Goal: Navigation & Orientation: Understand site structure

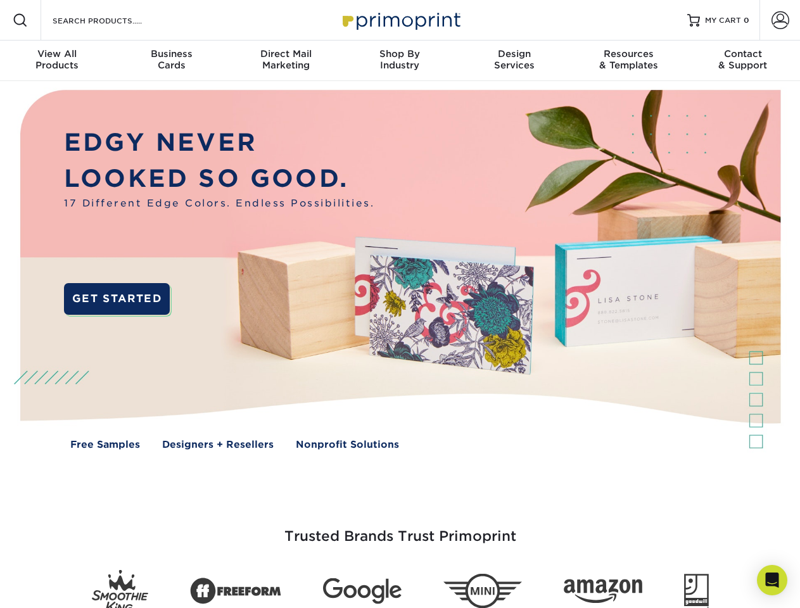
click at [400, 304] on img at bounding box center [400, 279] width 792 height 396
click at [20, 20] on span at bounding box center [20, 20] width 15 height 15
click at [780, 20] on span at bounding box center [780, 20] width 18 height 18
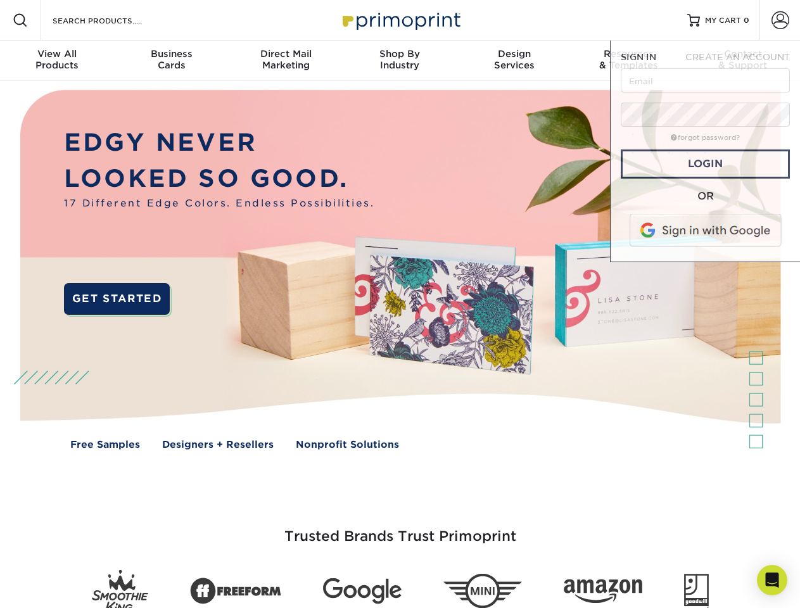
click at [57, 61] on div "View All Products" at bounding box center [57, 59] width 114 height 23
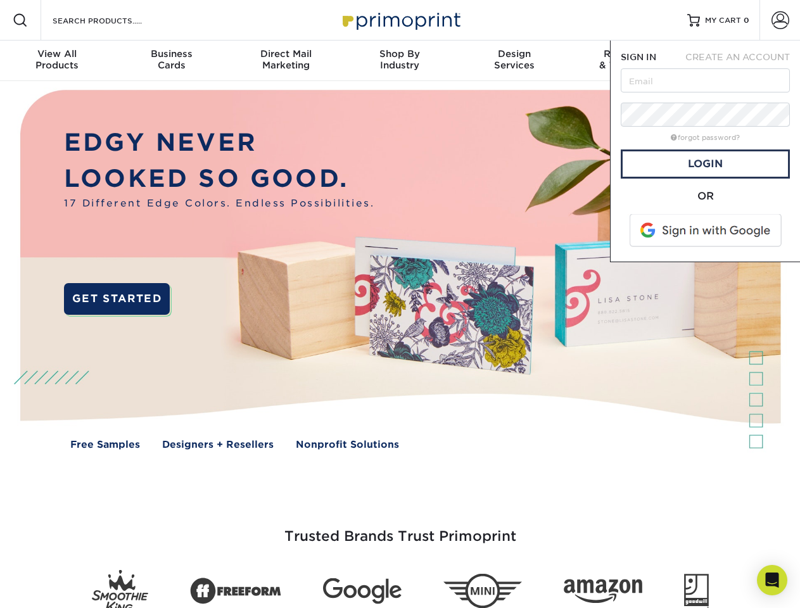
click at [171, 61] on div "Business Cards" at bounding box center [171, 59] width 114 height 23
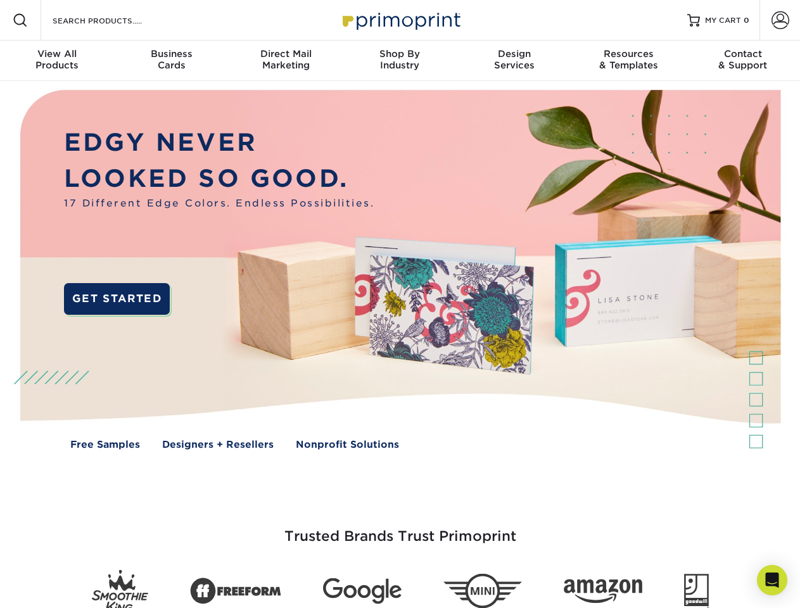
click at [286, 61] on div "Direct Mail Marketing" at bounding box center [286, 59] width 114 height 23
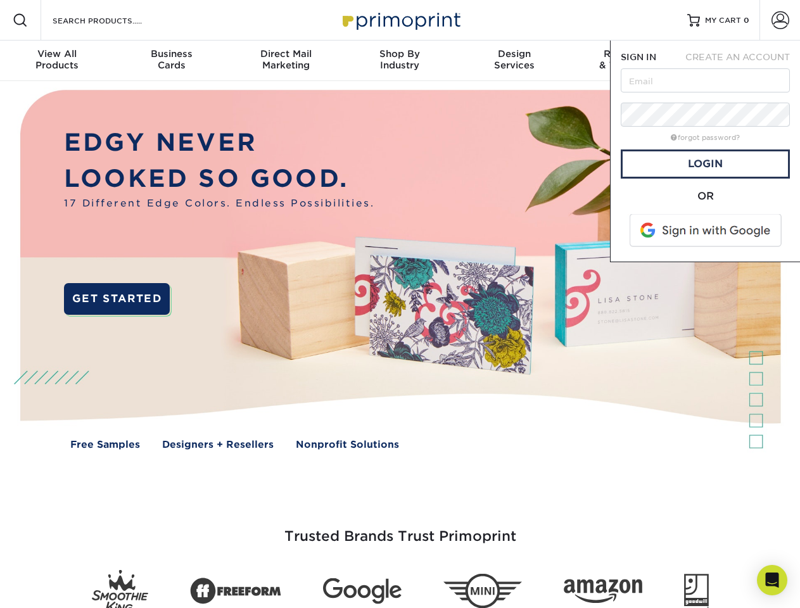
click at [400, 61] on div "Shop By Industry" at bounding box center [400, 59] width 114 height 23
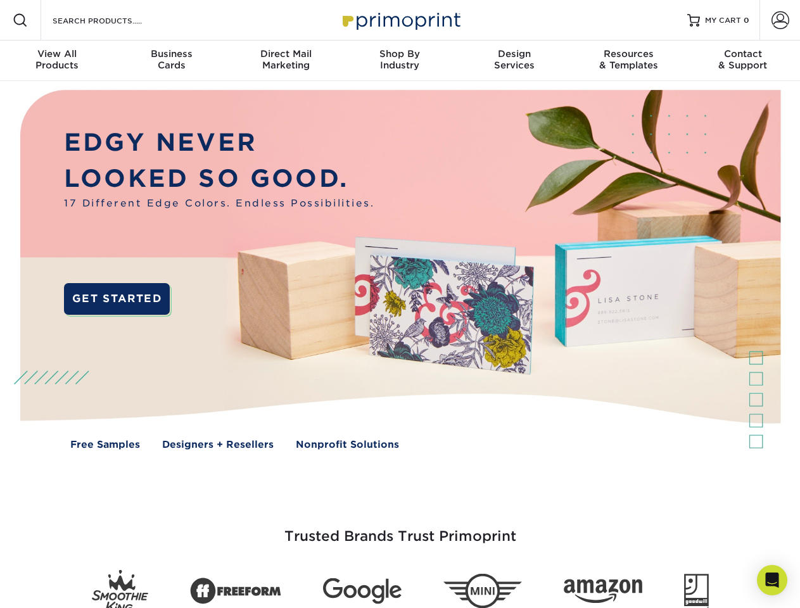
click at [514, 61] on div "Design Services" at bounding box center [514, 59] width 114 height 23
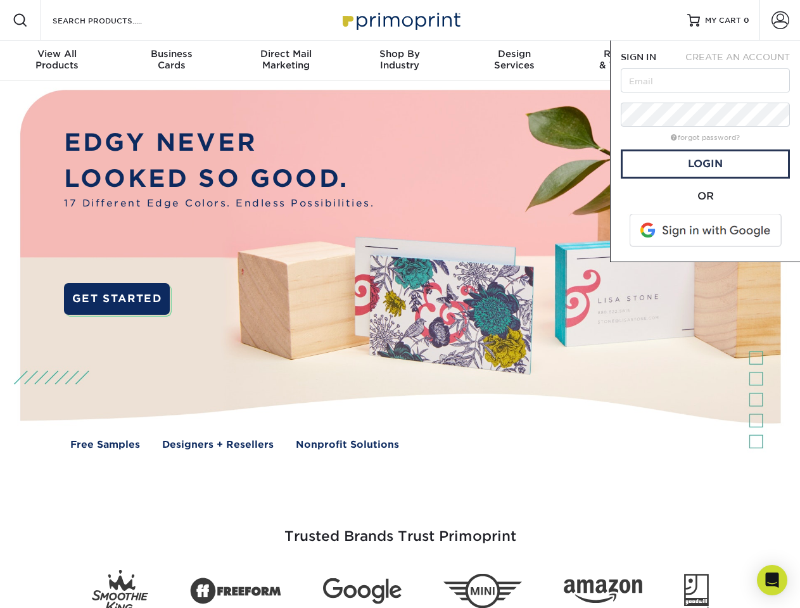
click at [628, 61] on span "SIGN IN" at bounding box center [638, 57] width 35 height 10
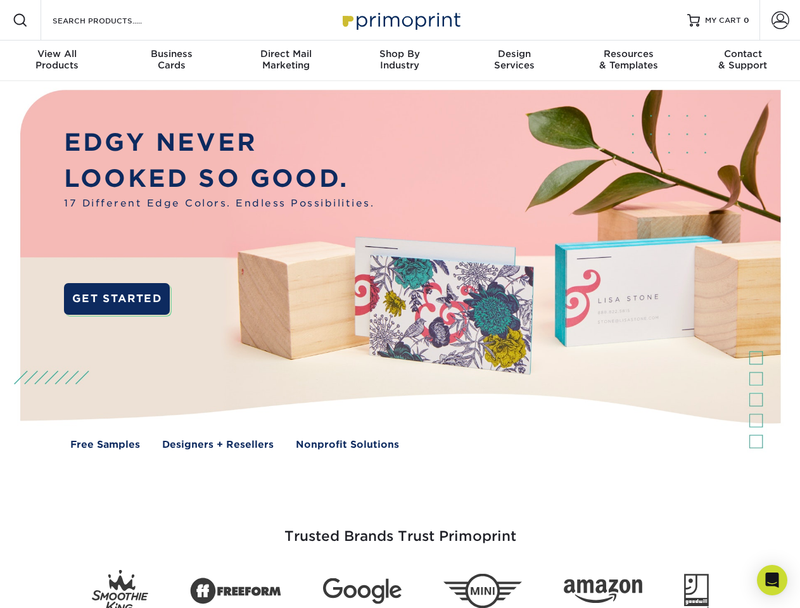
click at [743, 61] on span "CREATE AN ACCOUNT" at bounding box center [737, 57] width 105 height 10
